Goal: Transaction & Acquisition: Download file/media

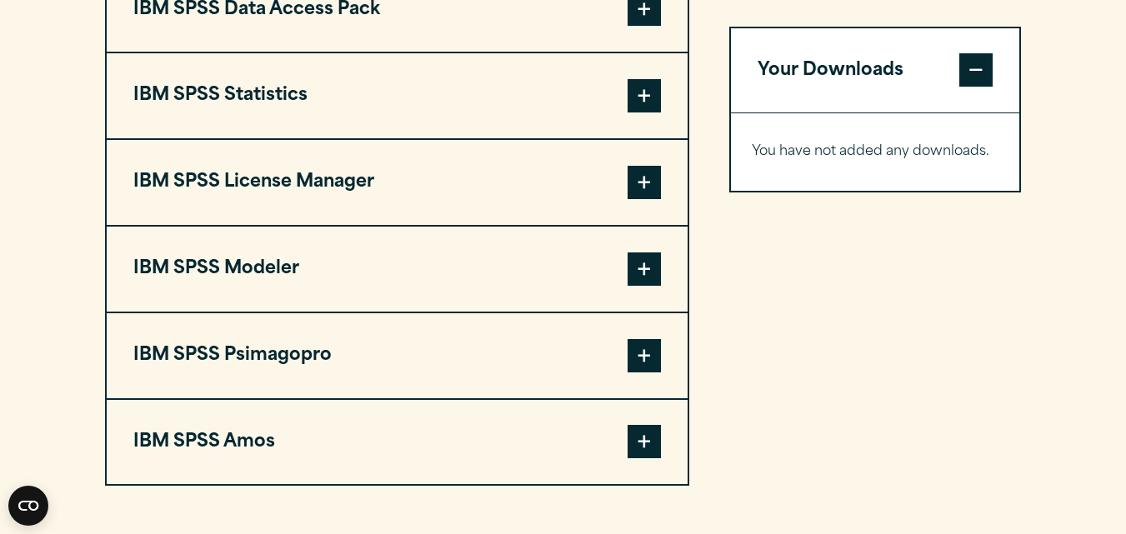
scroll to position [1369, 0]
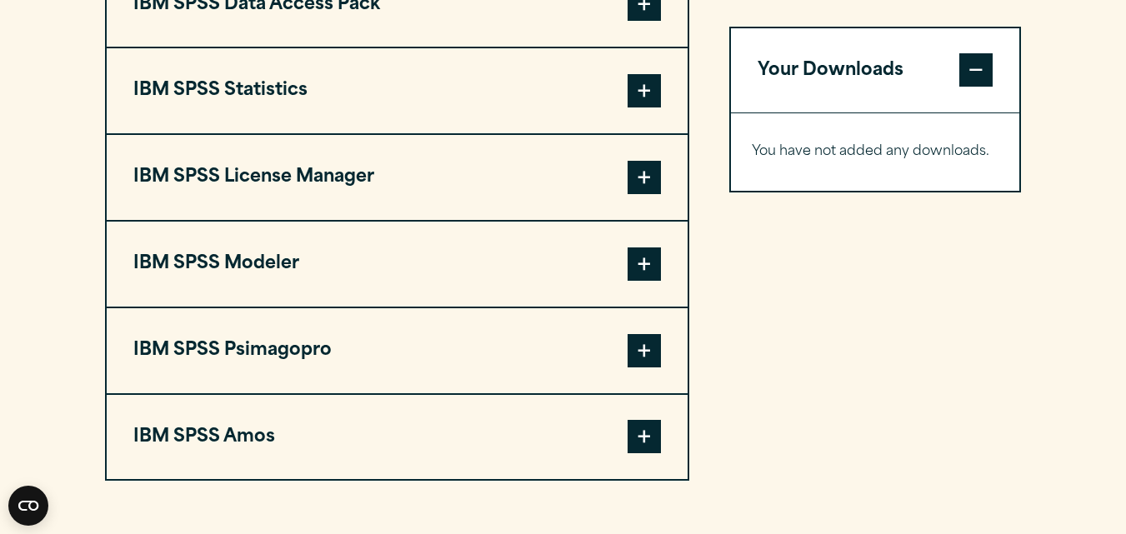
click at [634, 108] on span at bounding box center [644, 90] width 33 height 33
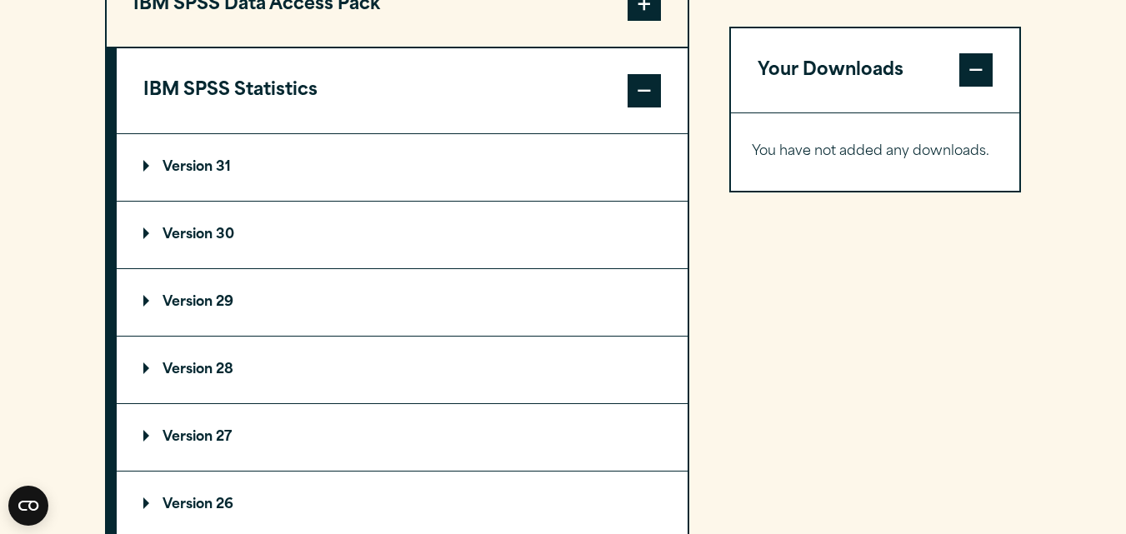
click at [289, 188] on summary "Version 31" at bounding box center [402, 167] width 571 height 67
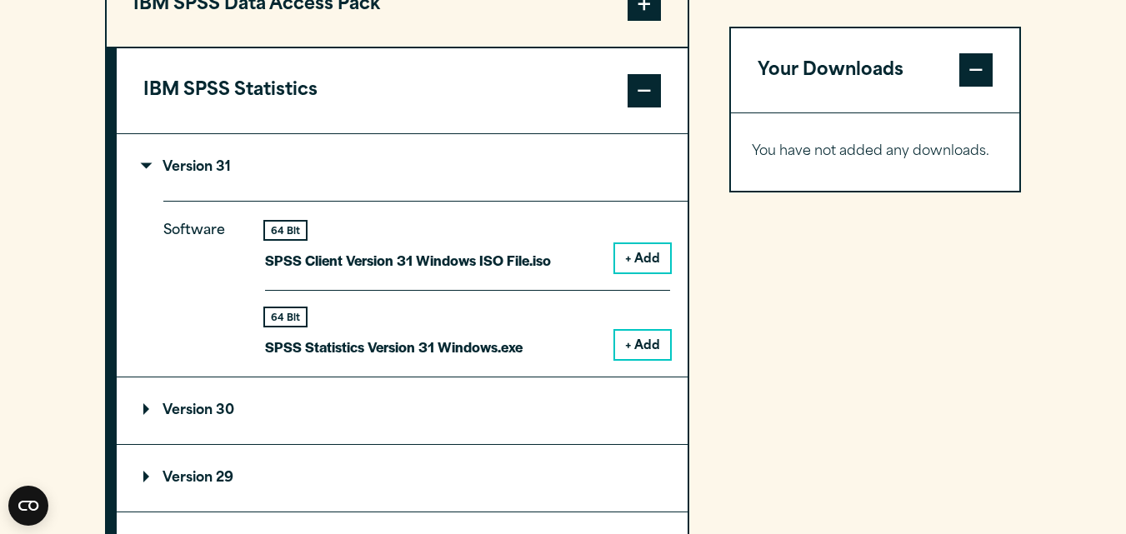
click at [658, 359] on button "+ Add" at bounding box center [642, 345] width 55 height 28
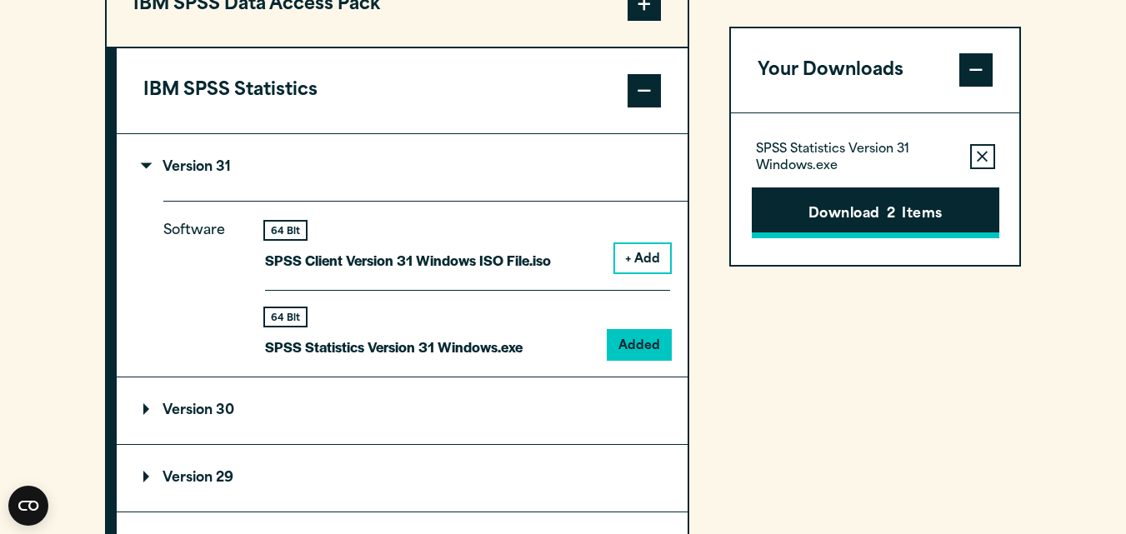
click at [844, 223] on button "Download 2 Items" at bounding box center [876, 214] width 248 height 52
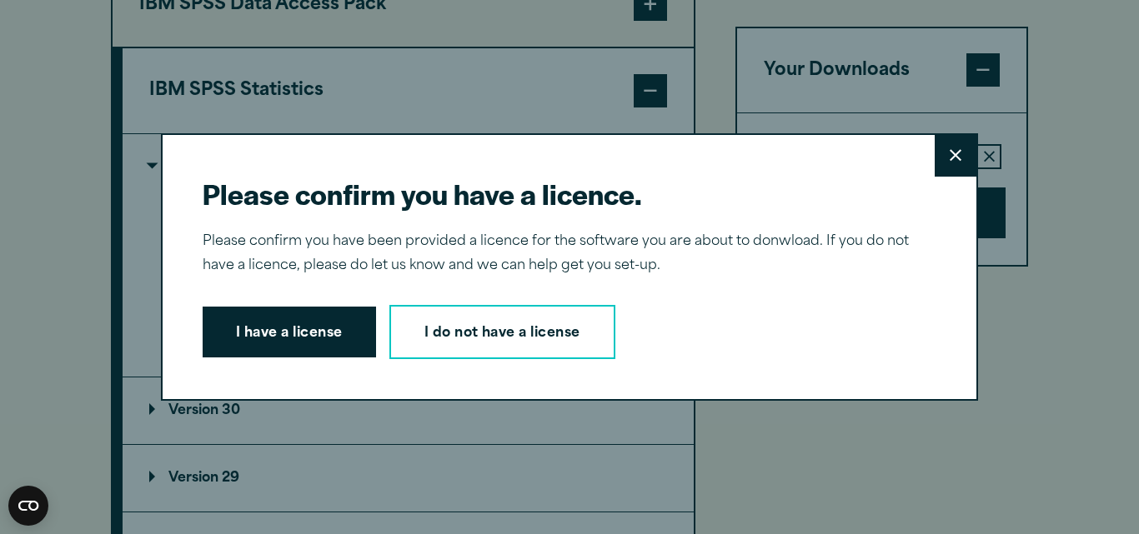
click at [940, 168] on button "Close" at bounding box center [955, 156] width 42 height 42
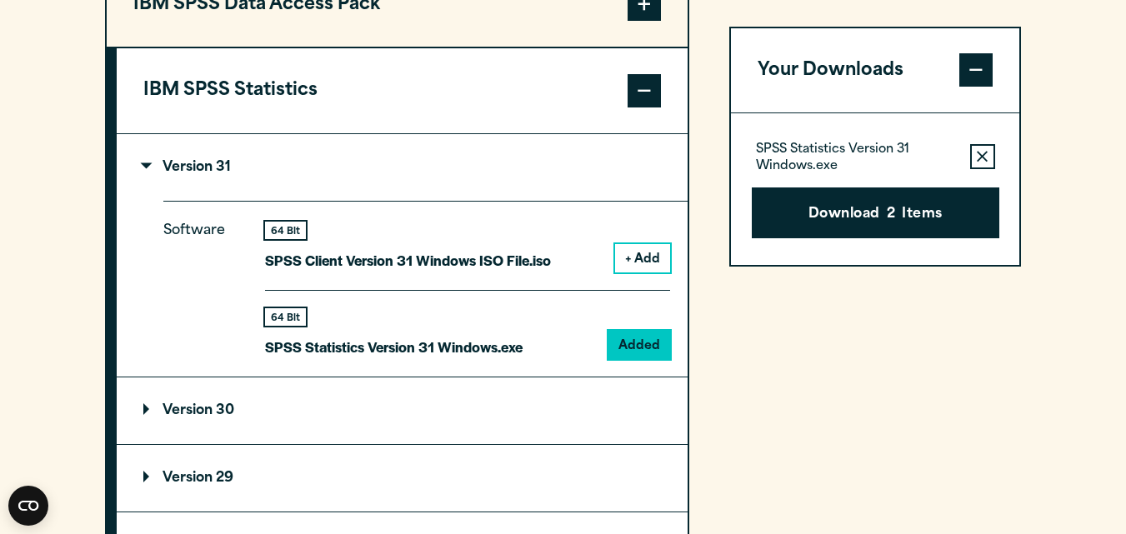
click at [974, 75] on span at bounding box center [975, 70] width 33 height 33
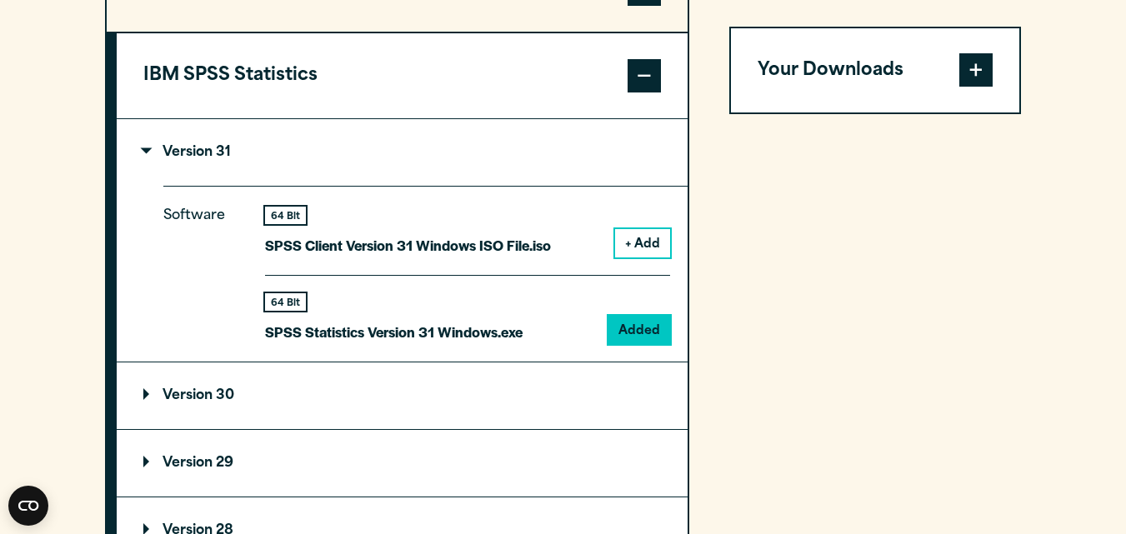
scroll to position [1374, 0]
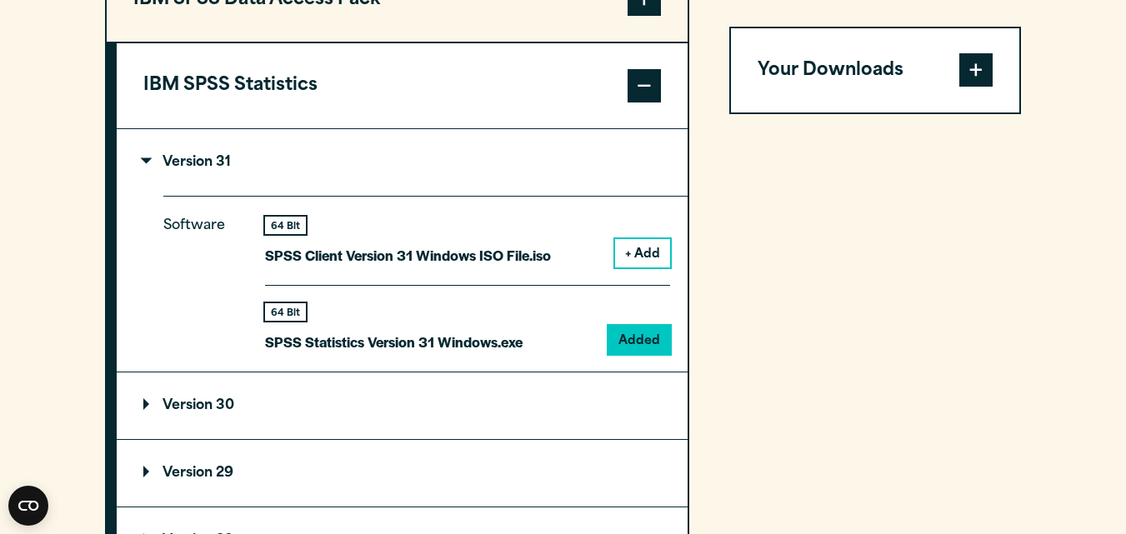
click at [365, 321] on div "64 Bit" at bounding box center [394, 312] width 258 height 18
click at [299, 339] on div "64 Bit SPSS Statistics Version 31 Windows.exe Added" at bounding box center [467, 319] width 405 height 69
click at [634, 103] on span at bounding box center [644, 85] width 33 height 33
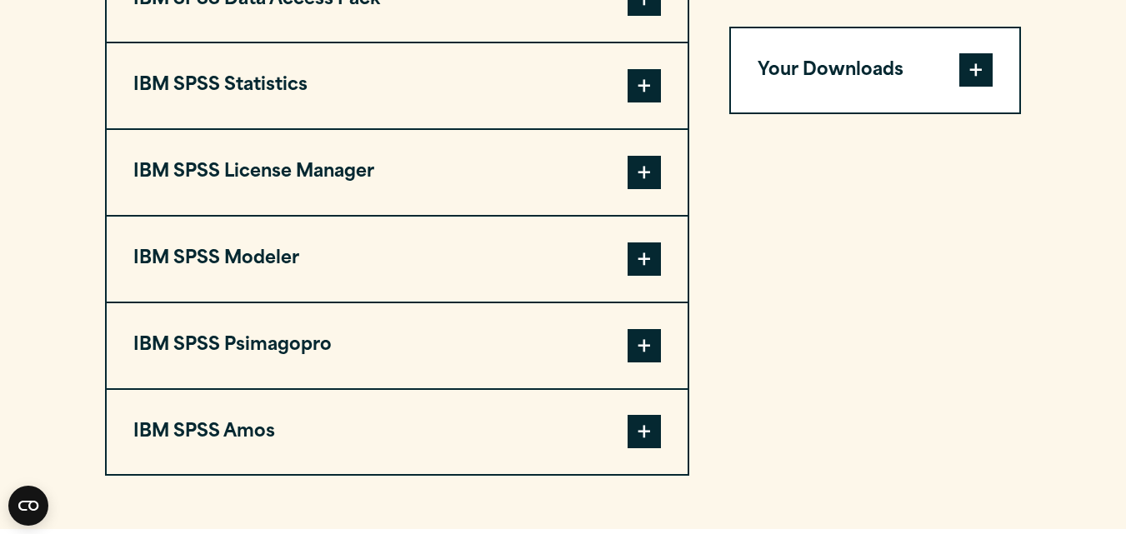
click at [652, 103] on span at bounding box center [644, 85] width 33 height 33
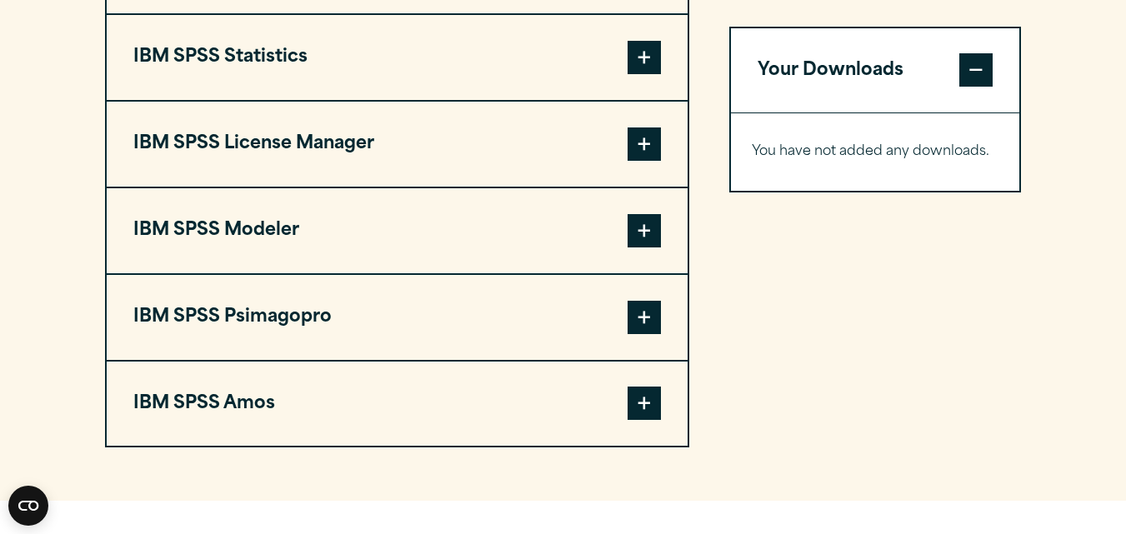
scroll to position [1411, 0]
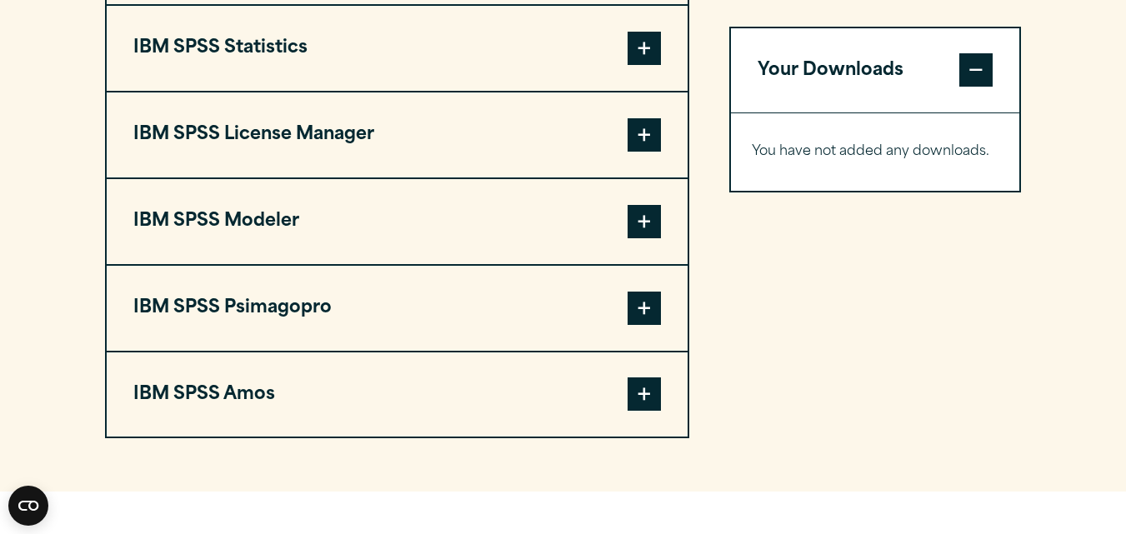
click at [643, 65] on span at bounding box center [644, 48] width 33 height 33
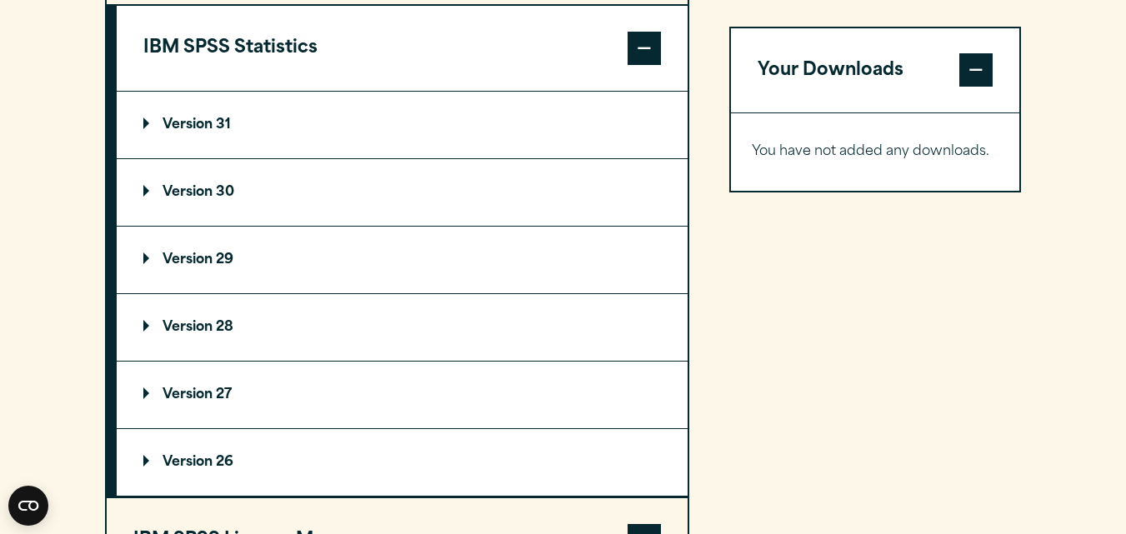
click at [508, 154] on summary "Version 31" at bounding box center [402, 125] width 571 height 67
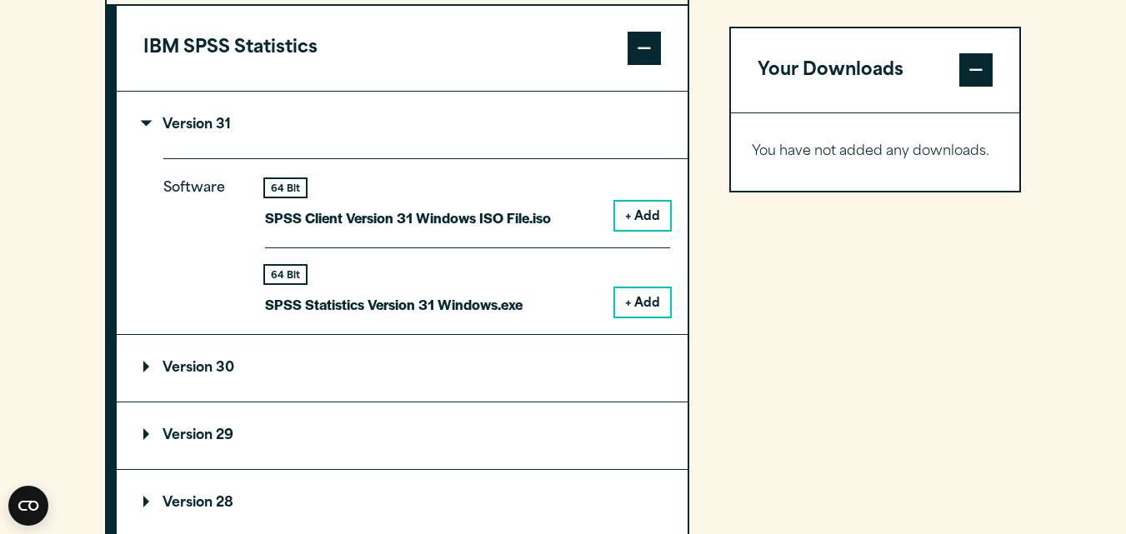
click at [641, 317] on button "+ Add" at bounding box center [642, 302] width 55 height 28
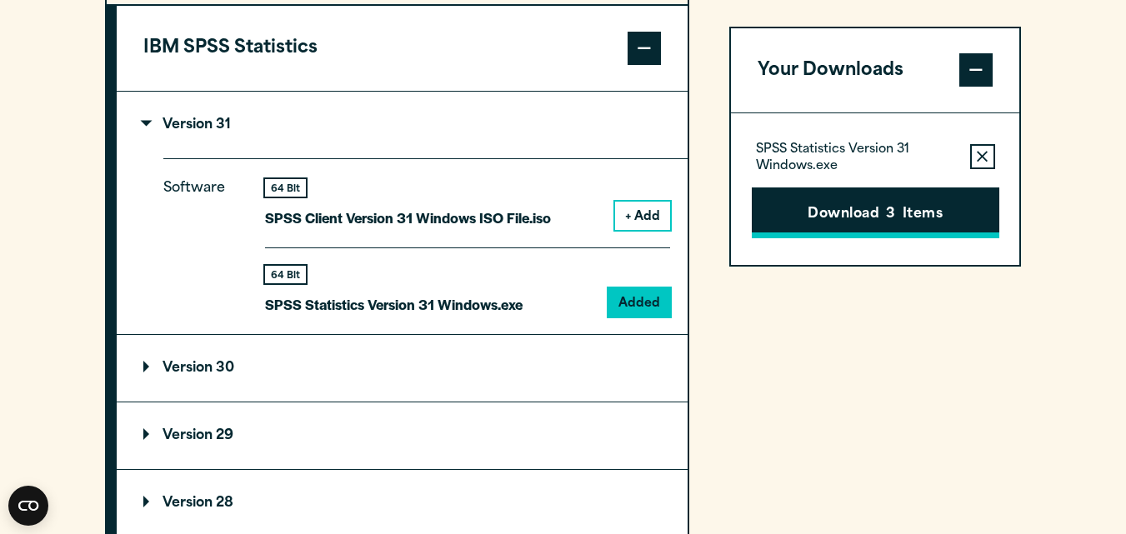
click at [900, 191] on button "Download 3 Items" at bounding box center [876, 214] width 248 height 52
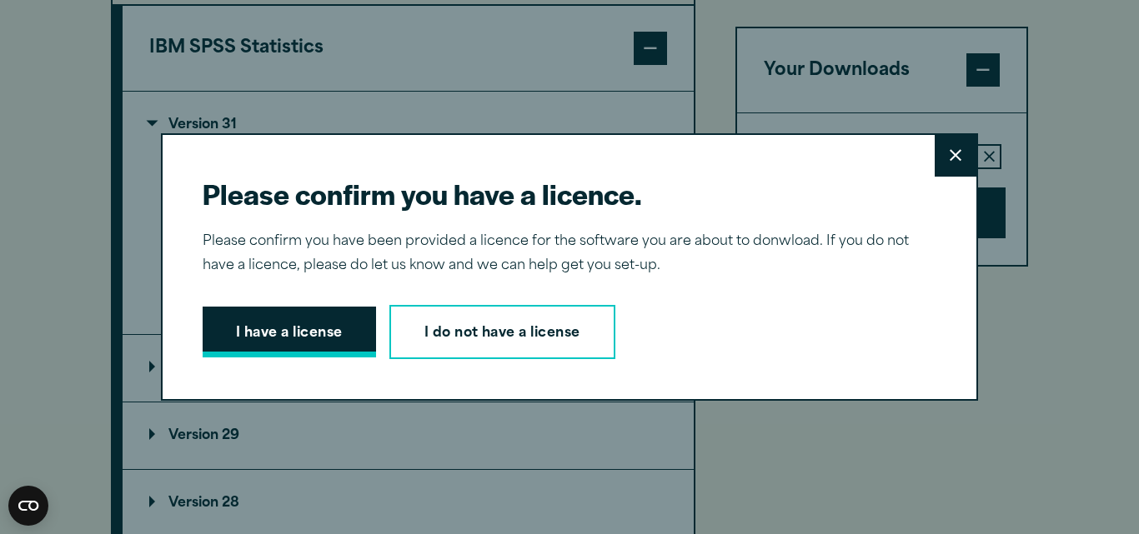
click at [327, 313] on button "I have a license" at bounding box center [289, 333] width 173 height 52
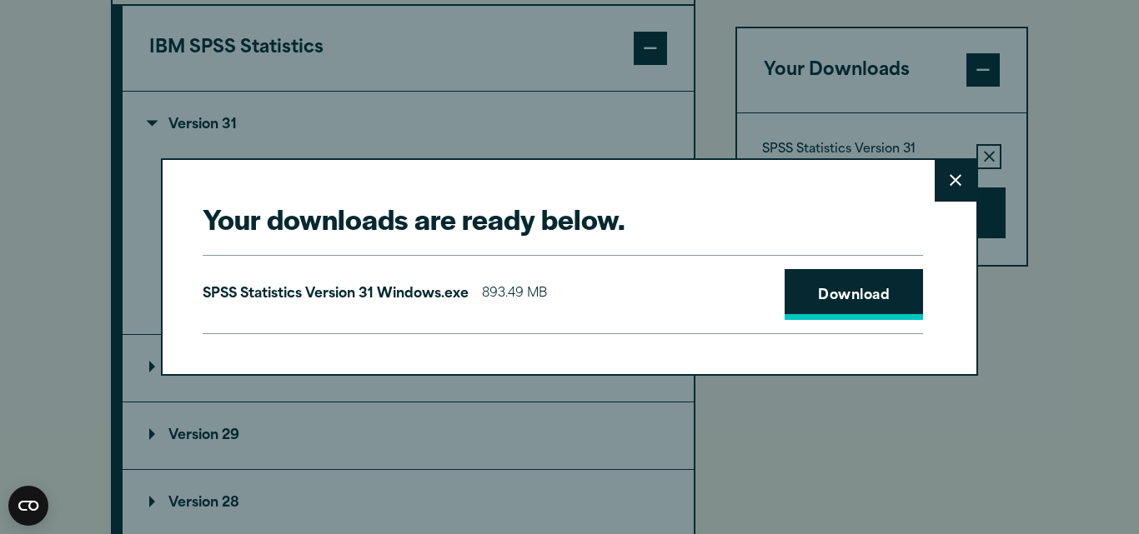
click at [844, 285] on link "Download" at bounding box center [853, 295] width 138 height 52
click at [854, 283] on link "Download" at bounding box center [853, 295] width 138 height 52
click at [956, 182] on button "Close" at bounding box center [955, 181] width 42 height 42
